Goal: Use online tool/utility: Utilize a website feature to perform a specific function

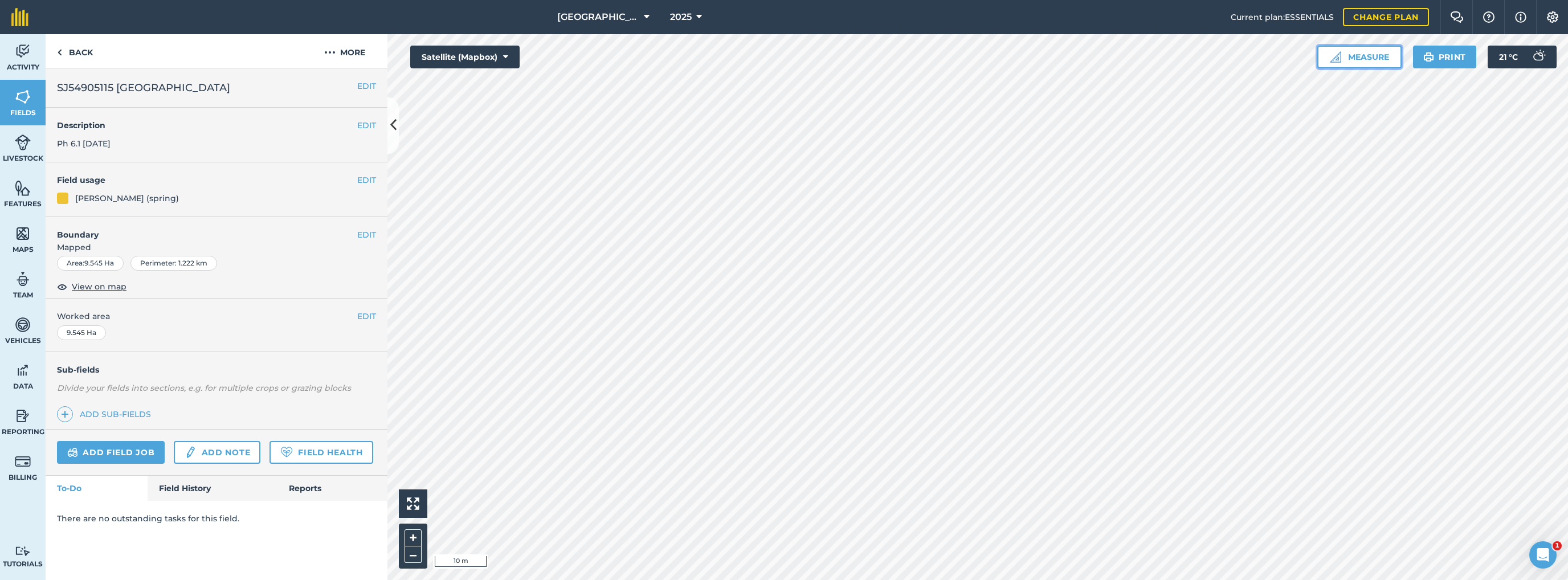
click at [1378, 64] on button "Measure" at bounding box center [1360, 57] width 84 height 23
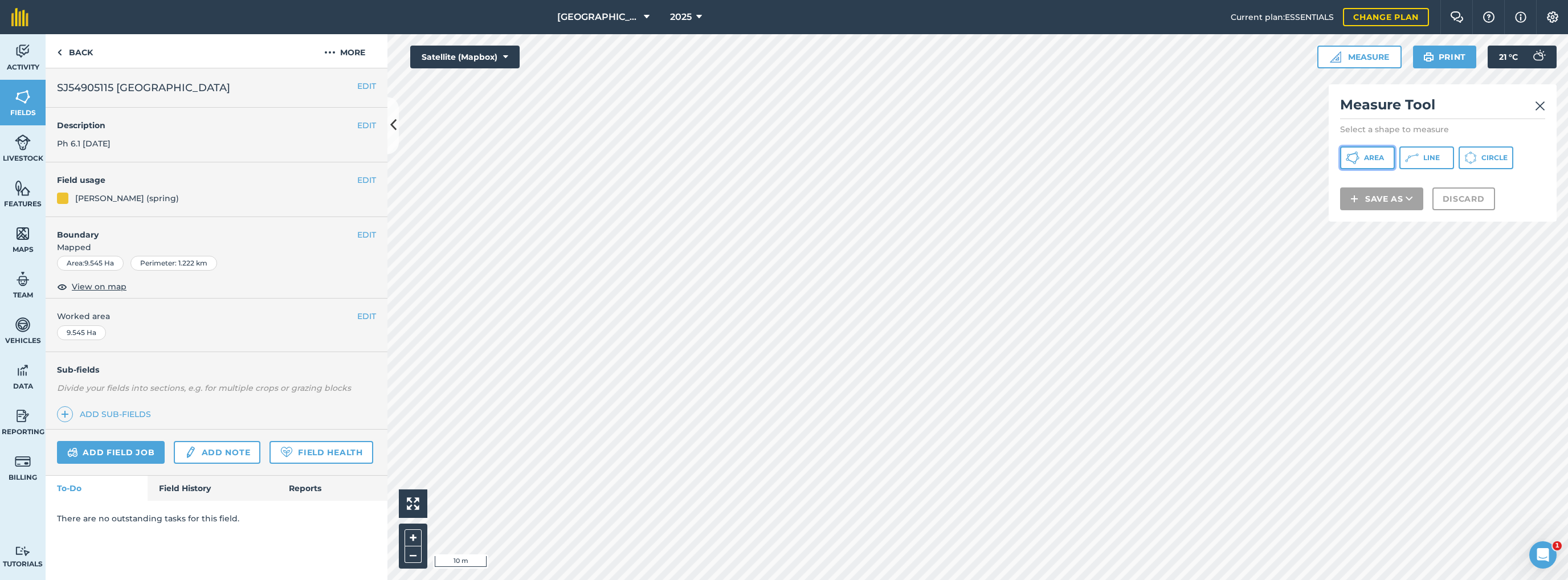
click at [1369, 164] on button "Area" at bounding box center [1367, 158] width 55 height 23
click at [1467, 218] on button "Discard" at bounding box center [1463, 213] width 63 height 23
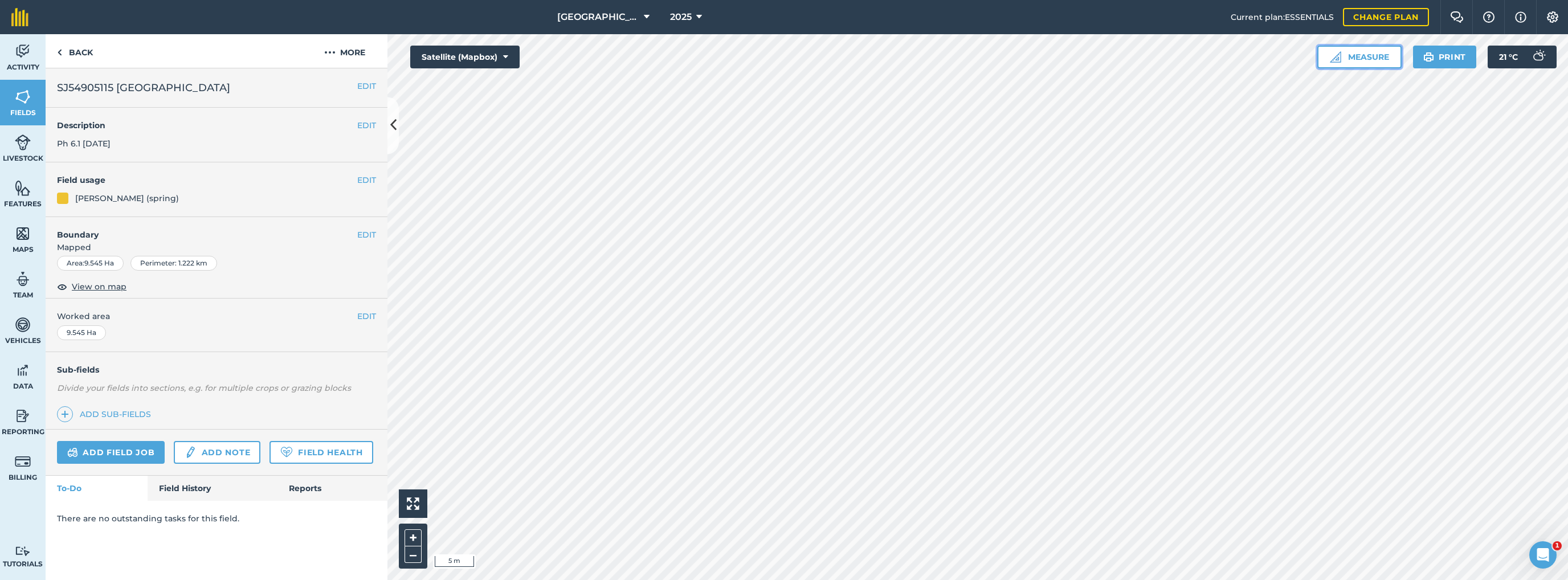
click at [1378, 57] on button "Measure" at bounding box center [1360, 57] width 84 height 23
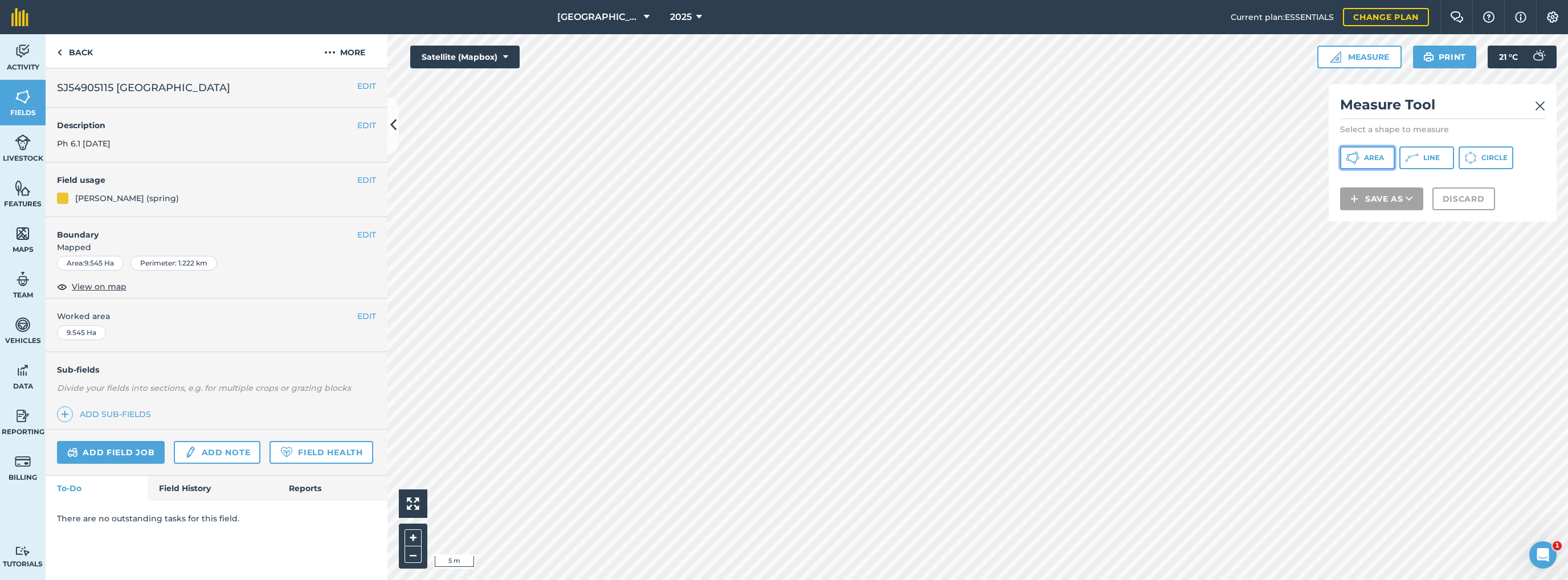
click at [1363, 158] on button "Area" at bounding box center [1367, 158] width 55 height 23
click at [1450, 215] on button "Discard" at bounding box center [1463, 213] width 63 height 23
